Goal: Find contact information: Find contact information

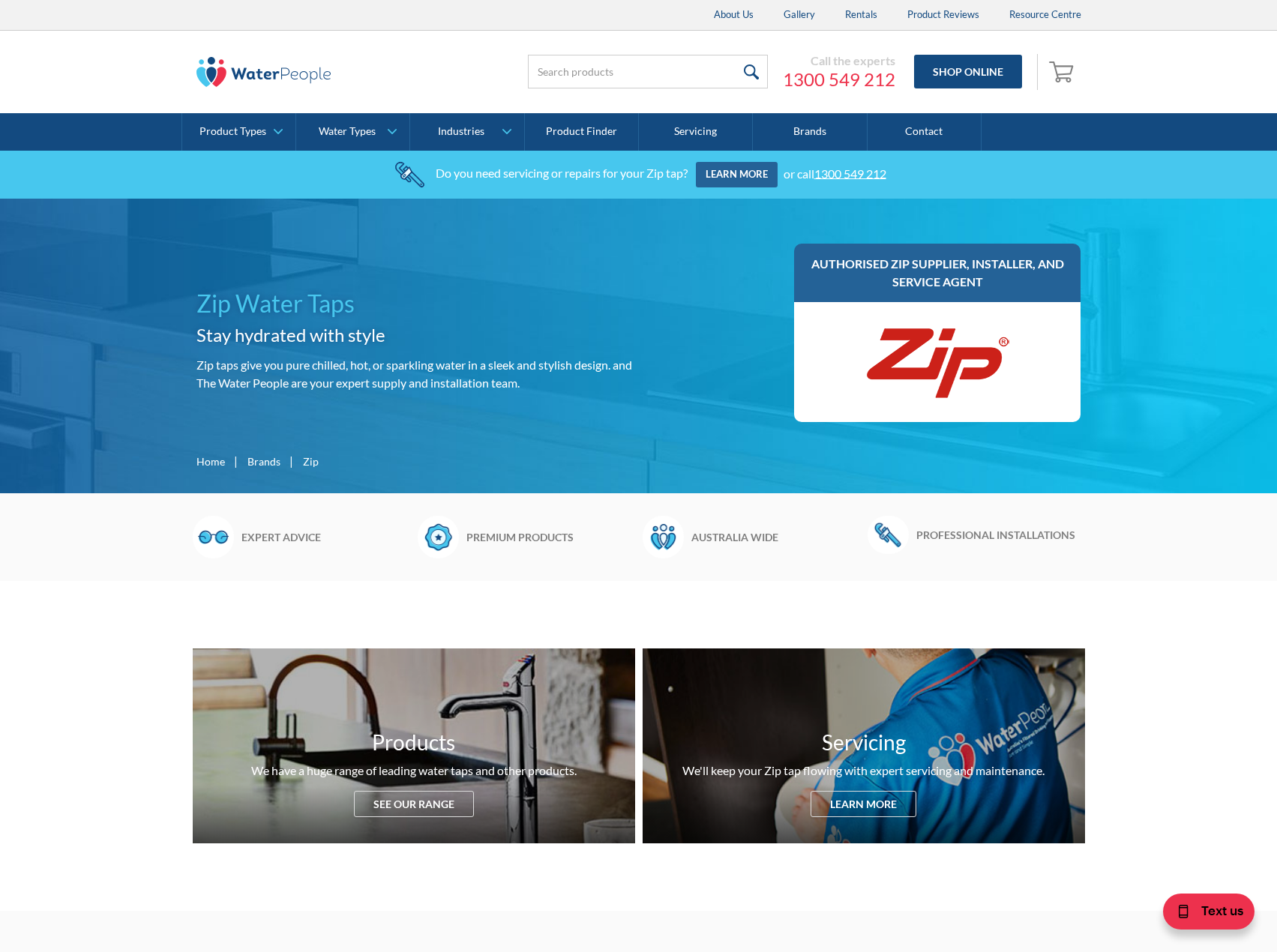
click at [949, 125] on link "Contact" at bounding box center [924, 132] width 114 height 38
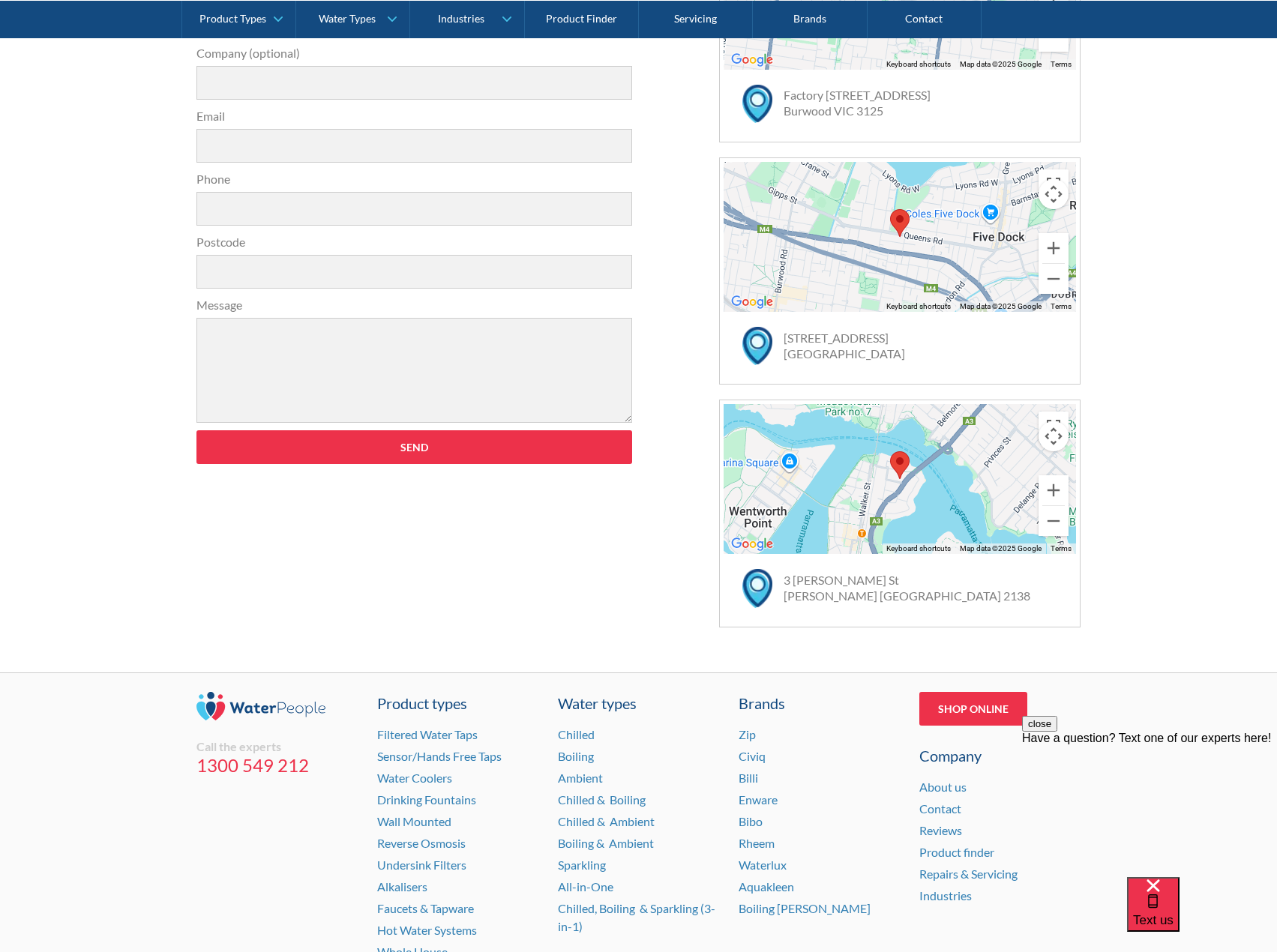
click at [586, 594] on div "Get in touch 31a2535b1fa56df3e4085a503ca978b33ae07608c9274f6380584a90323ec471d3…" at bounding box center [638, 271] width 885 height 712
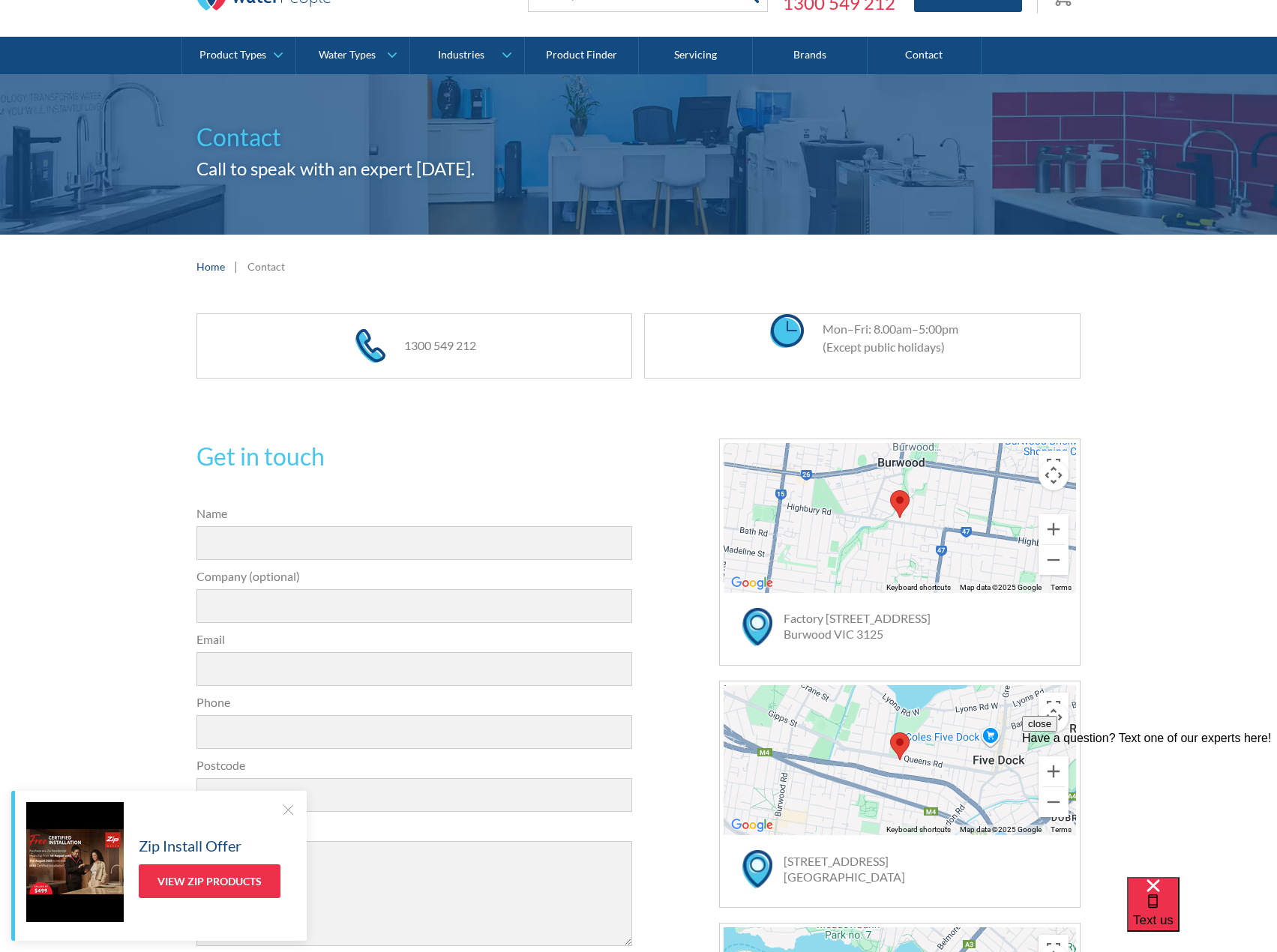
scroll to position [75, 0]
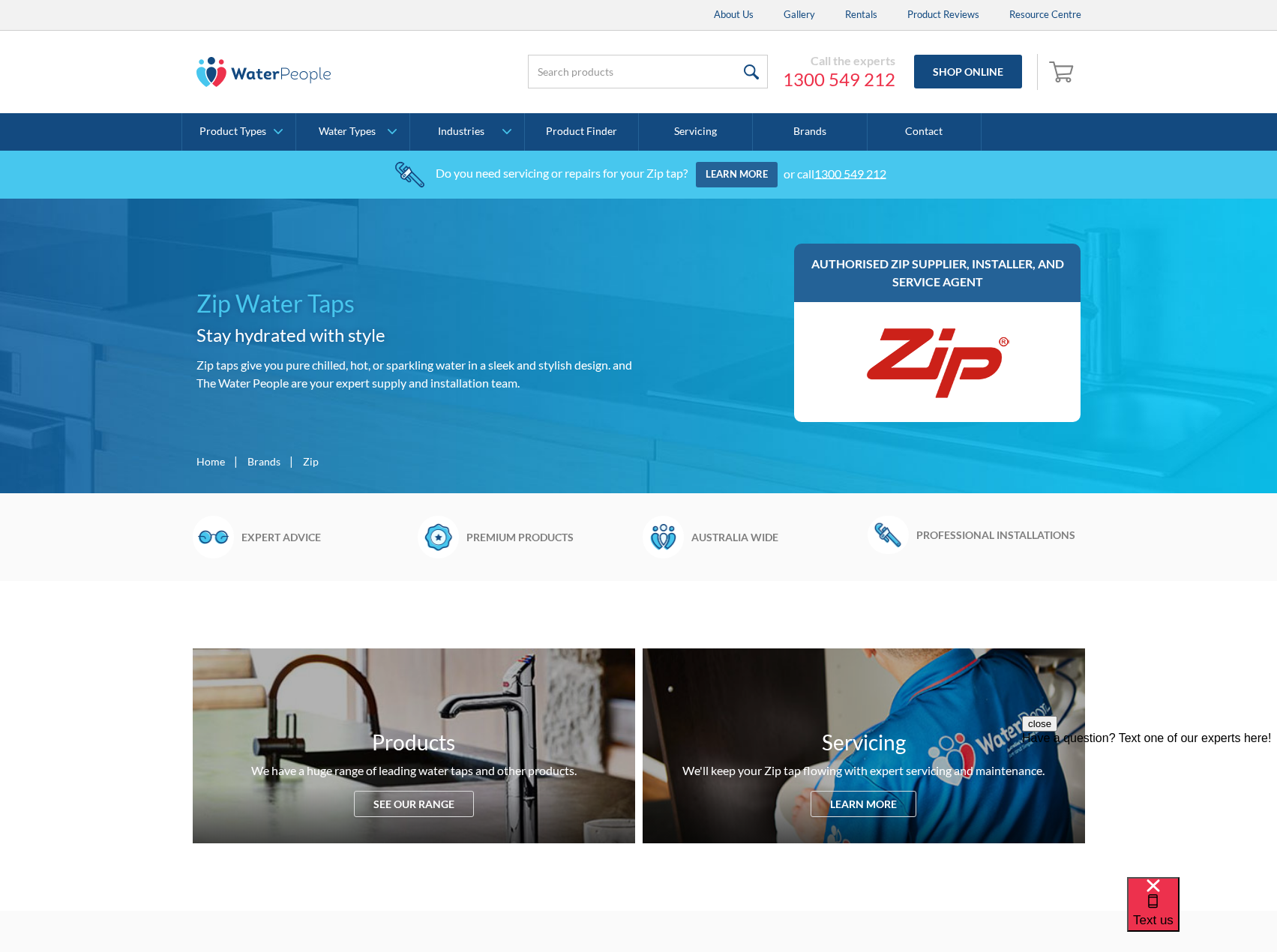
click at [905, 140] on link "Contact" at bounding box center [924, 132] width 114 height 38
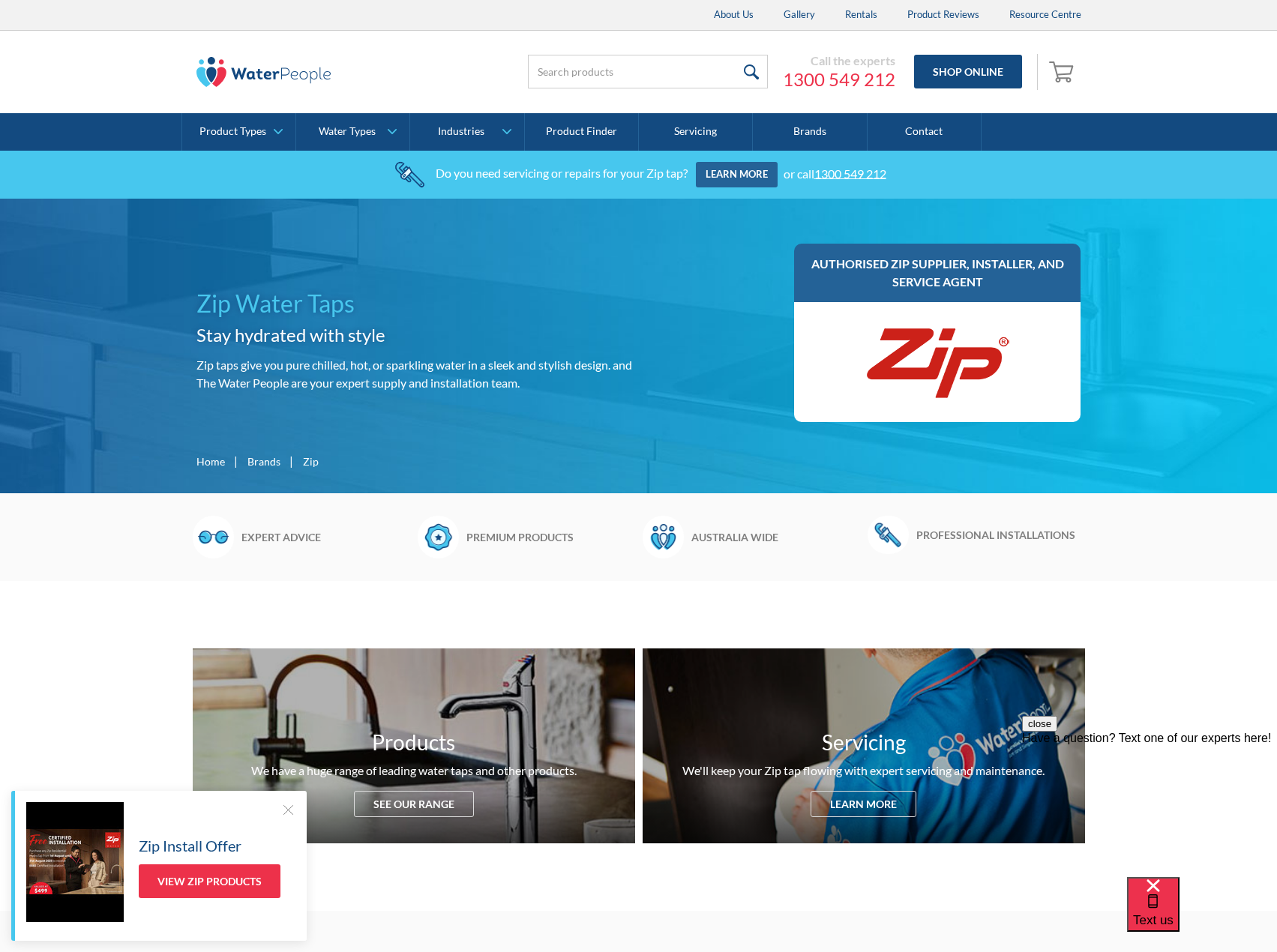
drag, startPoint x: 72, startPoint y: 379, endPoint x: 79, endPoint y: 249, distance: 130.2
click at [72, 379] on div "Zip Water Taps Stay hydrated with style Zip taps give you pure chilled, hot, or…" at bounding box center [638, 346] width 1277 height 295
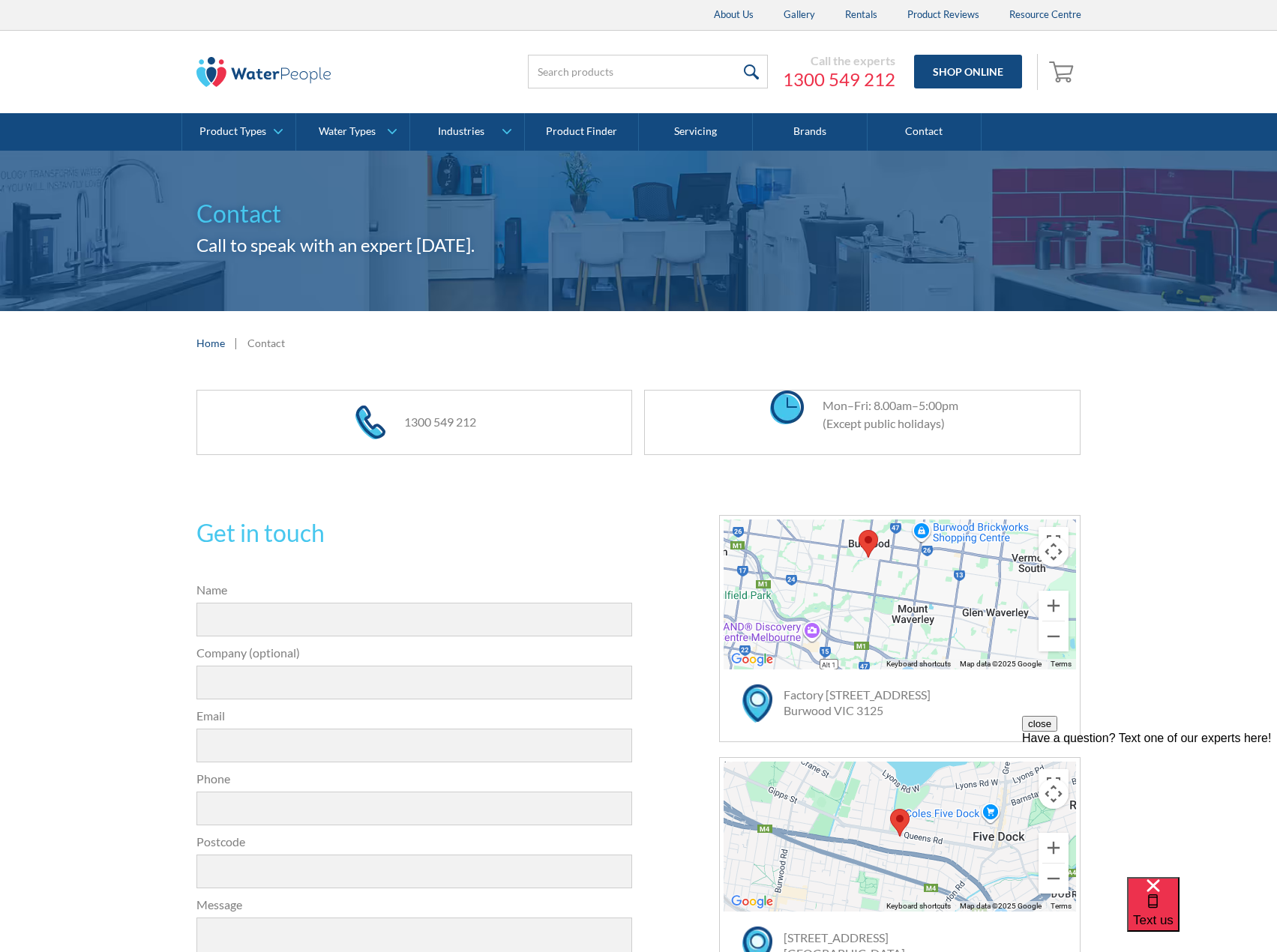
click at [619, 556] on div "Get in touch 31a2535b1fa56df3e4085a503ca978b33ae07608c9274f6380584a90323ec471d3…" at bounding box center [415, 789] width 437 height 549
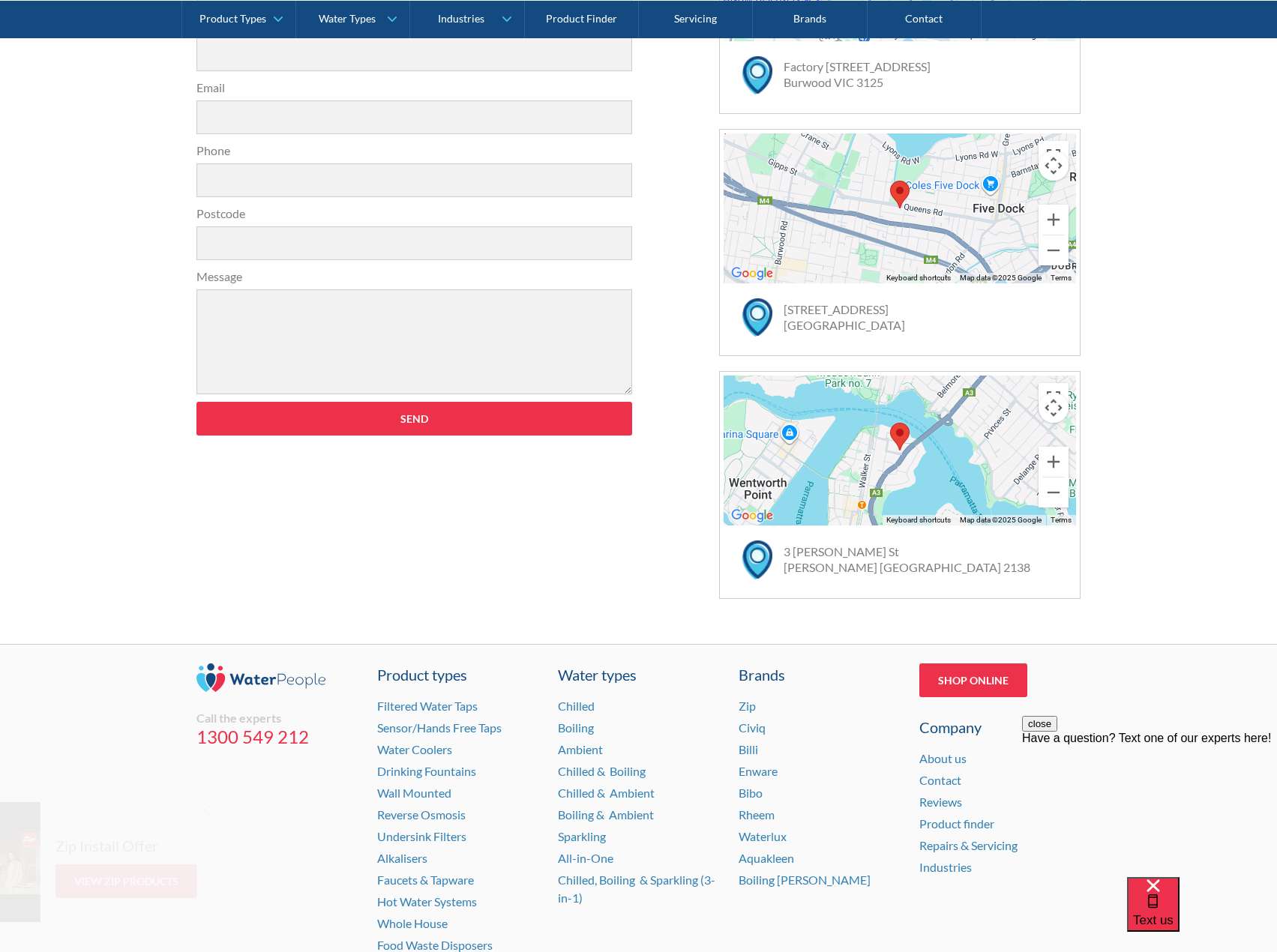
scroll to position [734, 0]
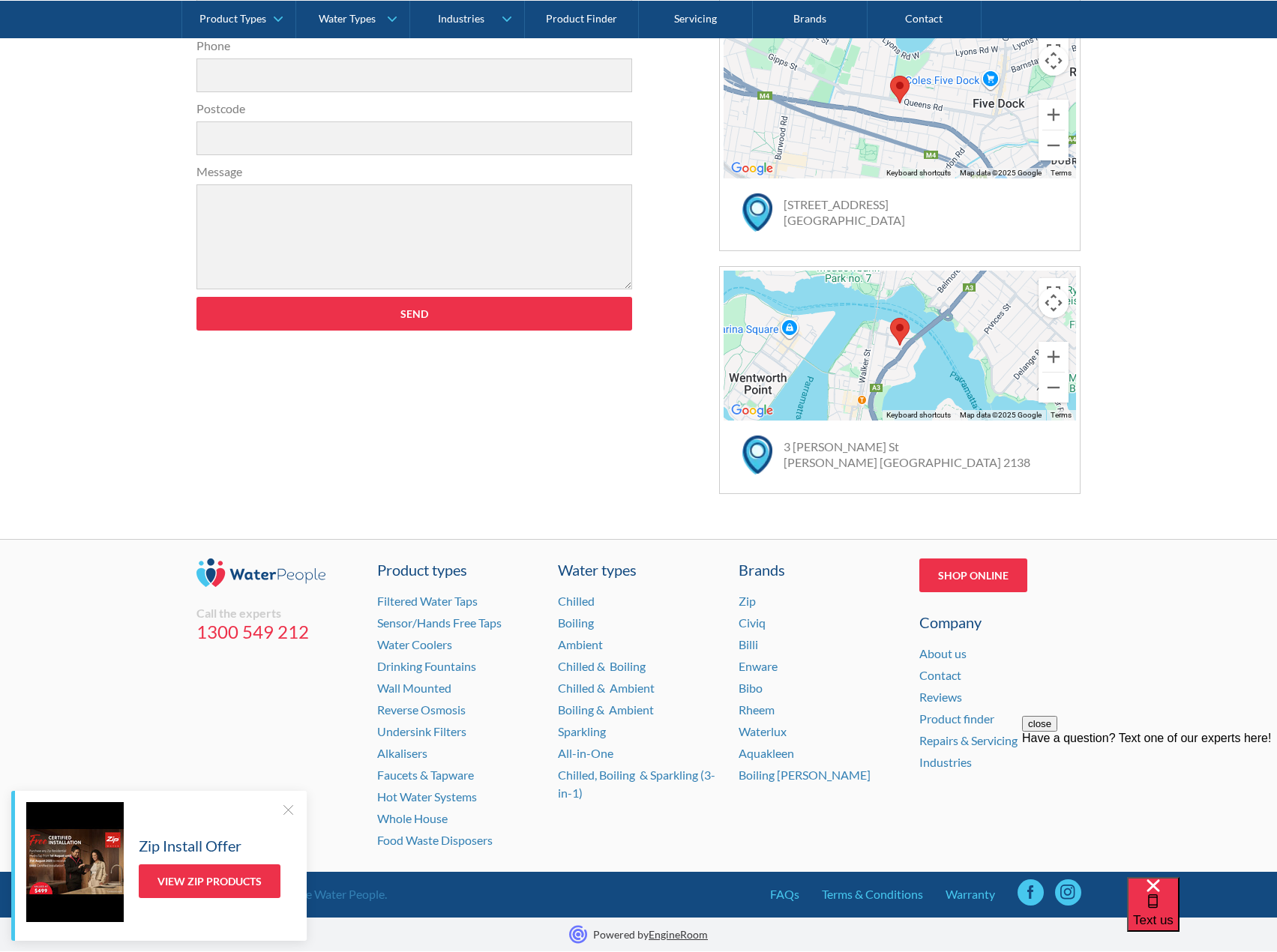
click at [953, 659] on link "About us" at bounding box center [943, 653] width 48 height 14
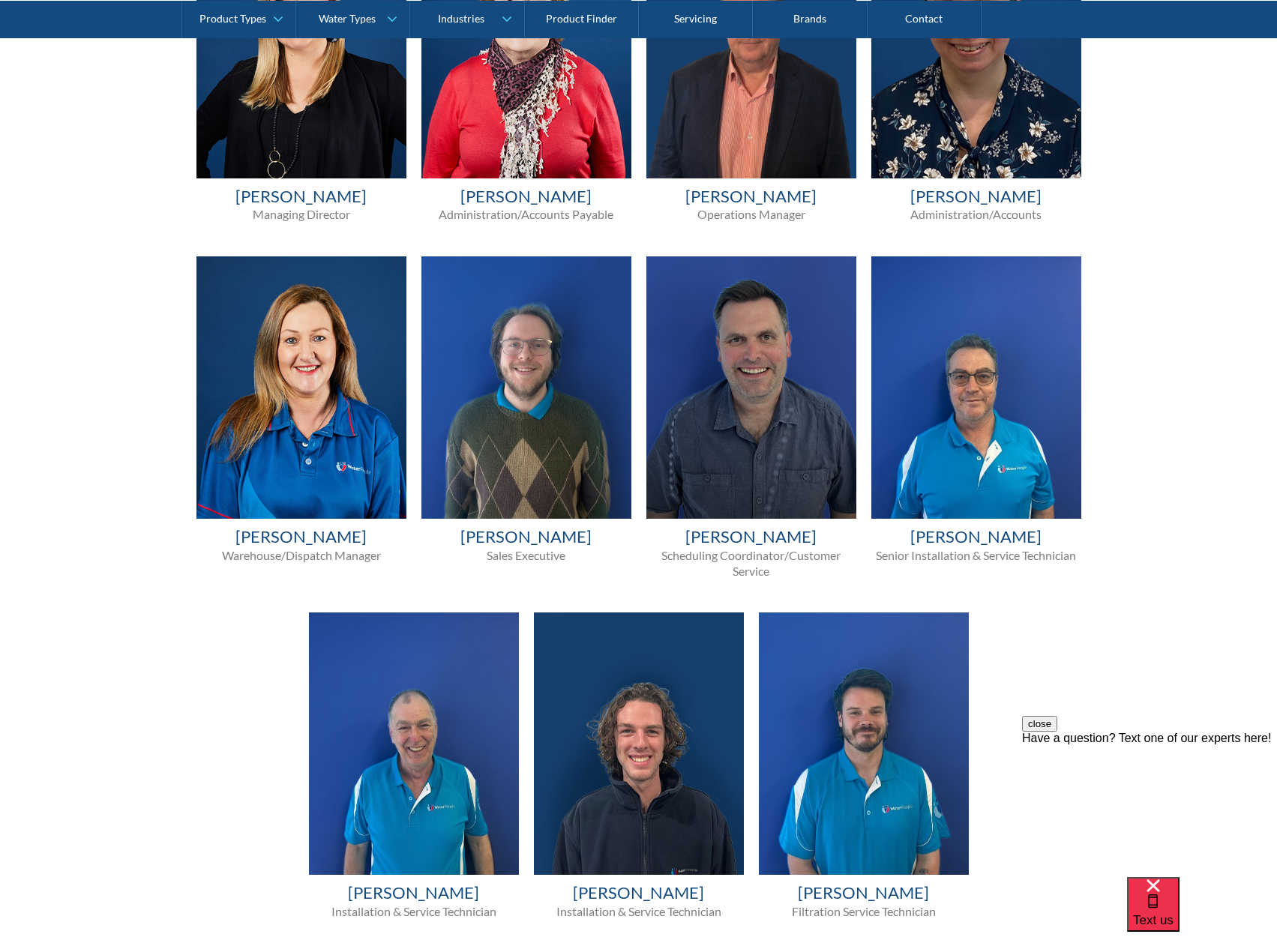
scroll to position [498, 0]
